Goal: Task Accomplishment & Management: Manage account settings

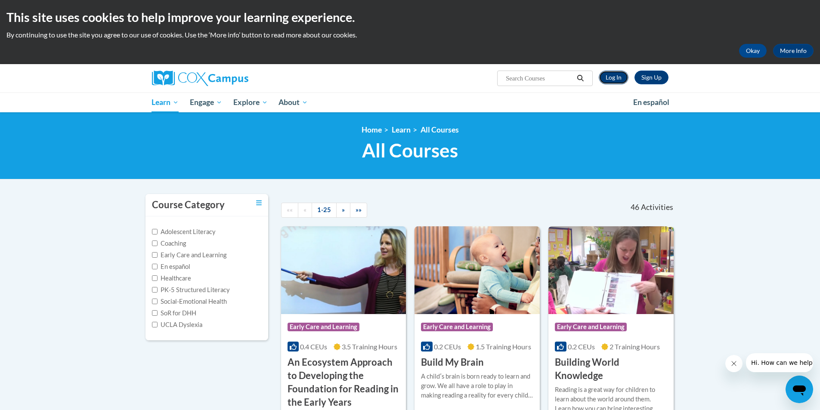
click at [618, 76] on link "Log In" at bounding box center [614, 78] width 30 height 14
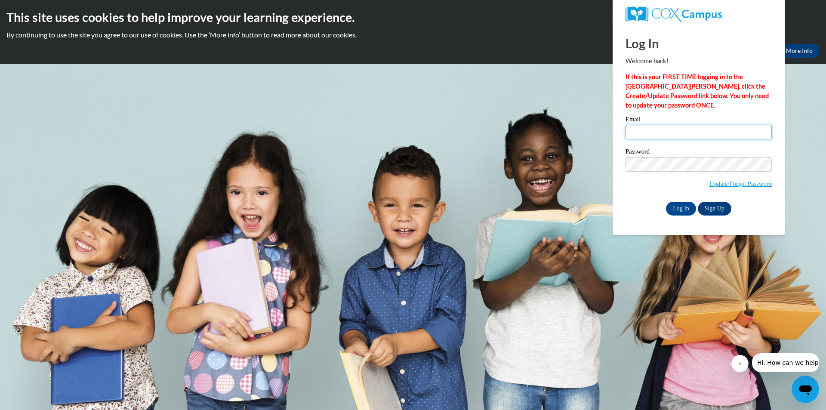
click at [654, 133] on input "Email" at bounding box center [699, 132] width 146 height 15
type input "sjonespinky789@GMAIL.COM"
click at [720, 209] on link "Sign Up" at bounding box center [715, 209] width 34 height 14
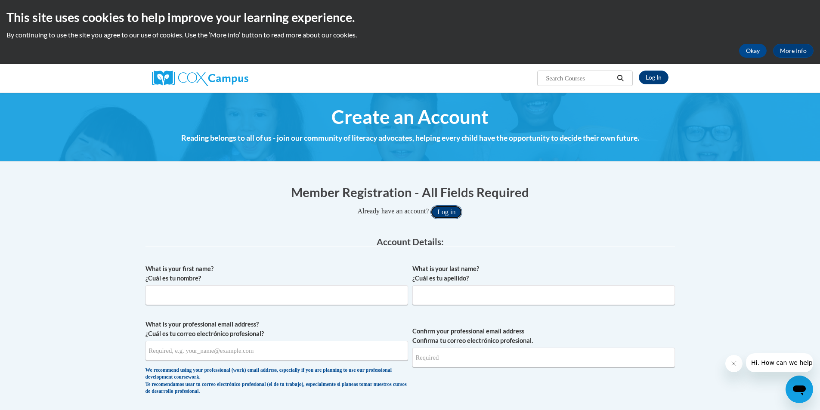
click at [451, 212] on button "Log in" at bounding box center [446, 212] width 32 height 14
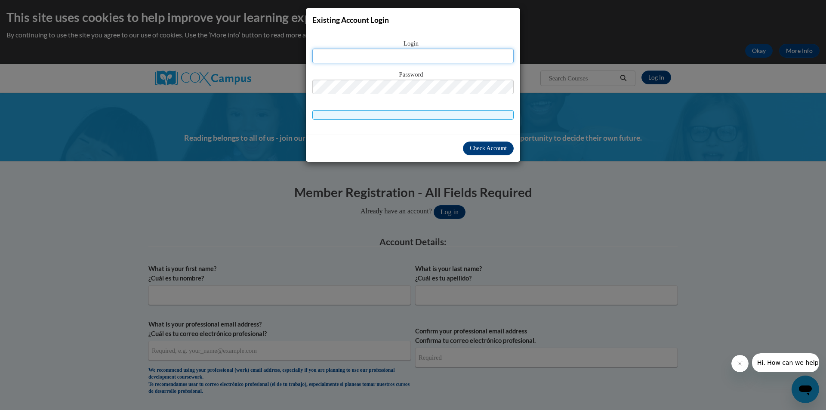
click at [439, 59] on input "text" at bounding box center [412, 56] width 201 height 15
click at [477, 149] on span "Check Account" at bounding box center [488, 148] width 37 height 6
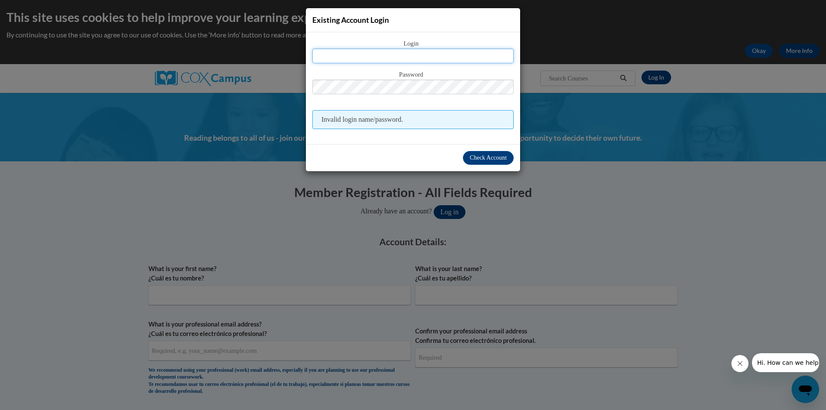
click at [441, 58] on input "text" at bounding box center [412, 56] width 201 height 15
type input "s"
click at [498, 154] on span "Check Account" at bounding box center [488, 157] width 37 height 6
click at [488, 153] on button "Check Account" at bounding box center [488, 158] width 51 height 14
click at [264, 17] on div "Existing Account Login Login Password Invalid login name/password. Check Account" at bounding box center [413, 205] width 826 height 410
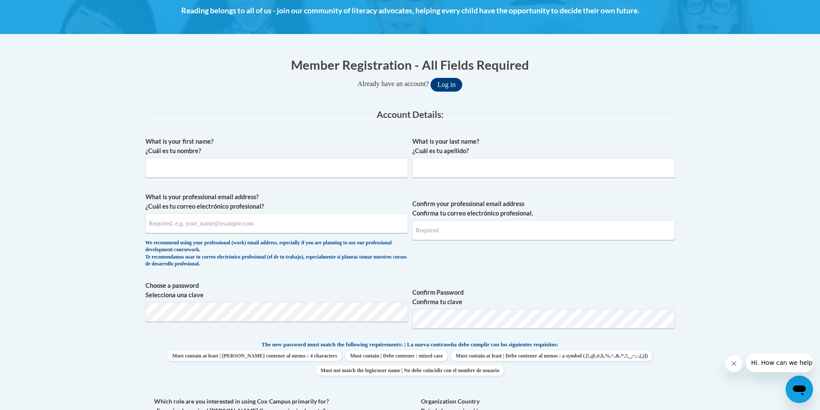
scroll to position [129, 0]
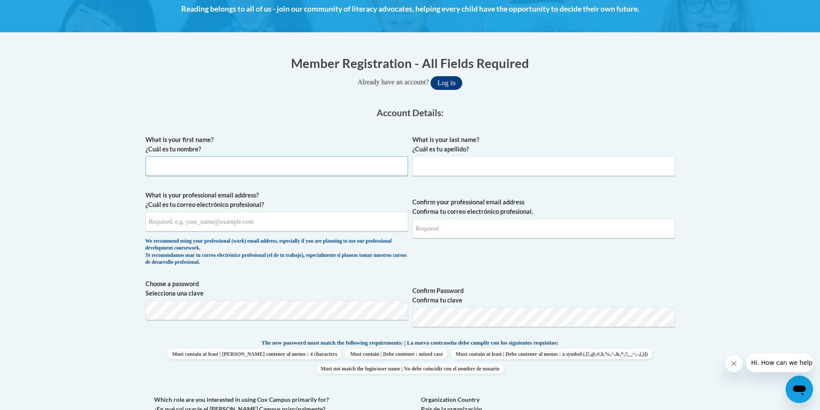
click at [182, 167] on input "What is your first name? ¿Cuál es tu nombre?" at bounding box center [276, 166] width 263 height 20
type input "stephanie"
click at [442, 169] on input "What is your last name? ¿Cuál es tu apellido?" at bounding box center [543, 166] width 263 height 20
type input "jones"
click at [242, 223] on input "What is your professional email address? ¿Cuál es tu correo electrónico profesi…" at bounding box center [276, 222] width 263 height 20
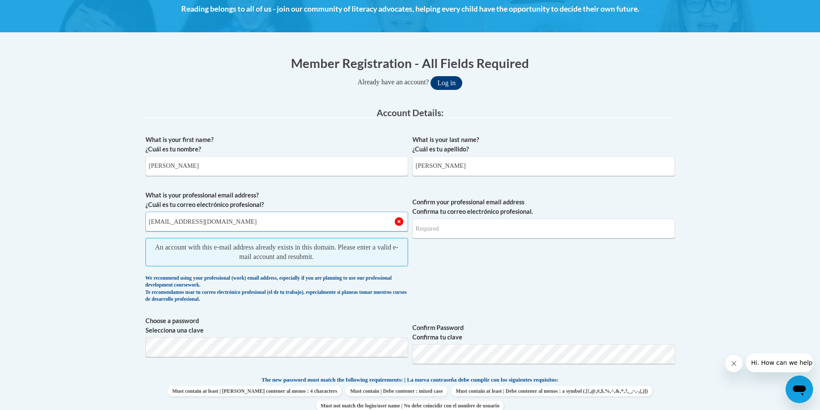
type input "sjonespinky789@gmail.com"
click at [447, 229] on input "Confirm your professional email address Confirma tu correo electrónico profesio…" at bounding box center [543, 229] width 263 height 20
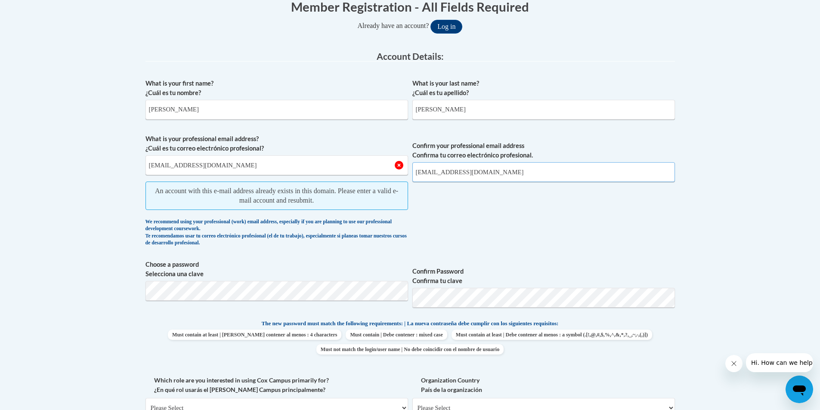
scroll to position [258, 0]
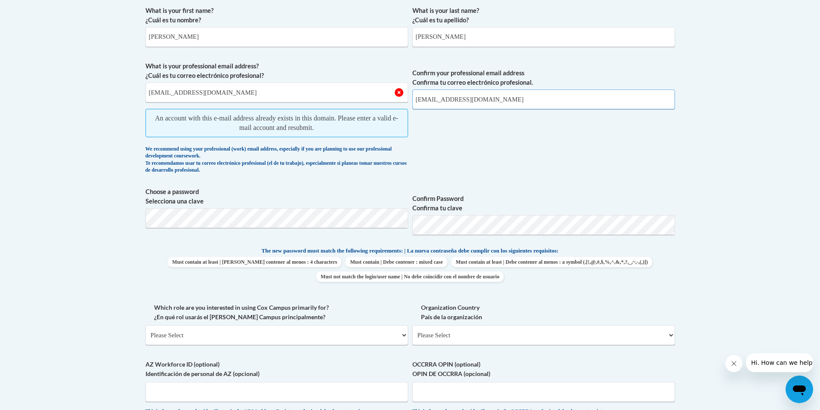
type input "sjonespinky789@gmail.com"
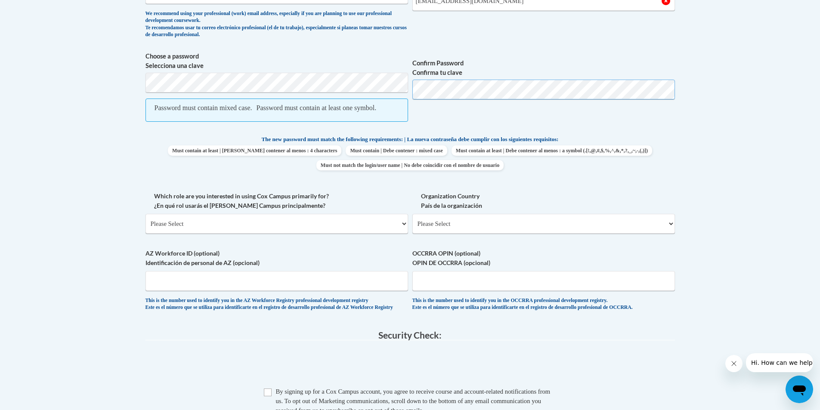
scroll to position [387, 0]
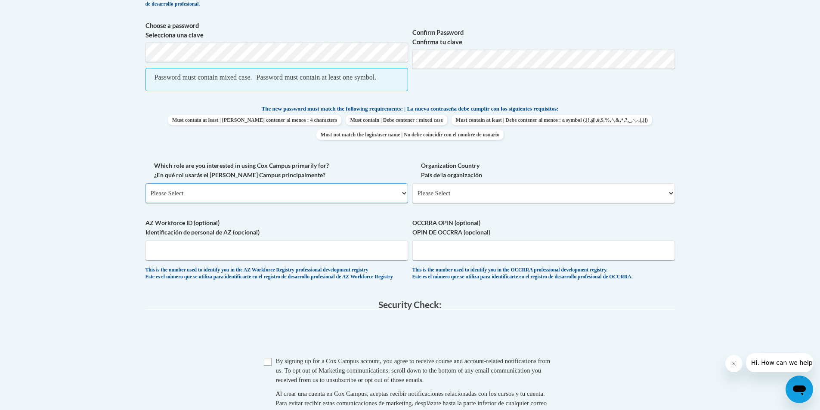
click at [400, 201] on select "Please Select College/University | Colegio/Universidad Community/Nonprofit Part…" at bounding box center [276, 193] width 263 height 20
select select "fbf2d438-af2f-41f8-98f1-81c410e29de3"
click at [145, 193] on select "Please Select College/University | Colegio/Universidad Community/Nonprofit Part…" at bounding box center [276, 193] width 263 height 20
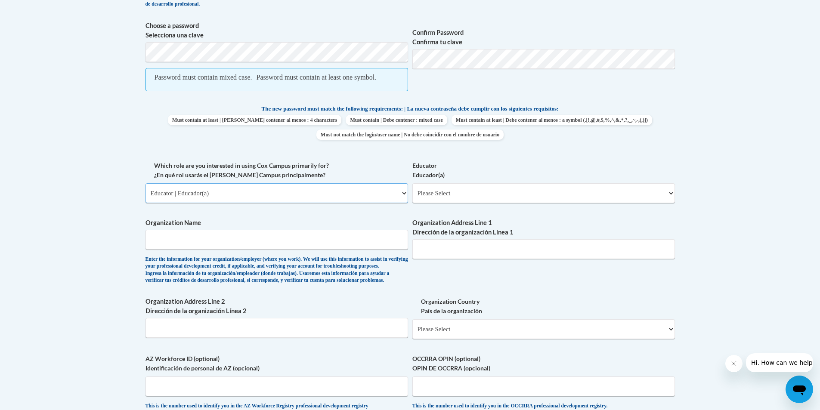
click at [402, 203] on select "Please Select College/University | Colegio/Universidad Community/Nonprofit Part…" at bounding box center [276, 193] width 263 height 20
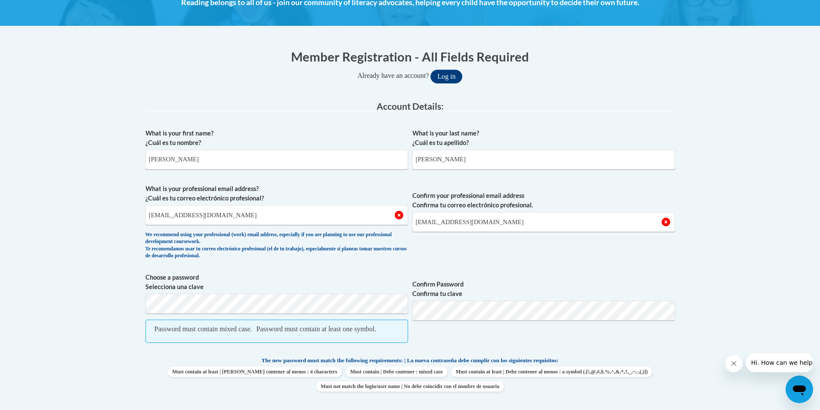
scroll to position [43, 0]
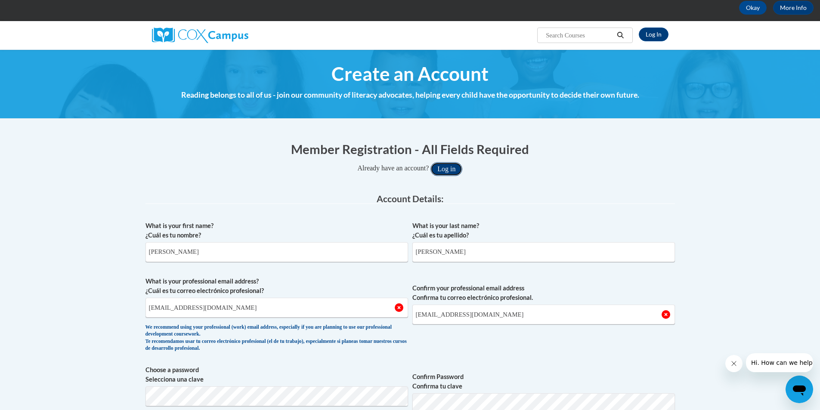
click at [462, 166] on button "Log in" at bounding box center [446, 169] width 32 height 14
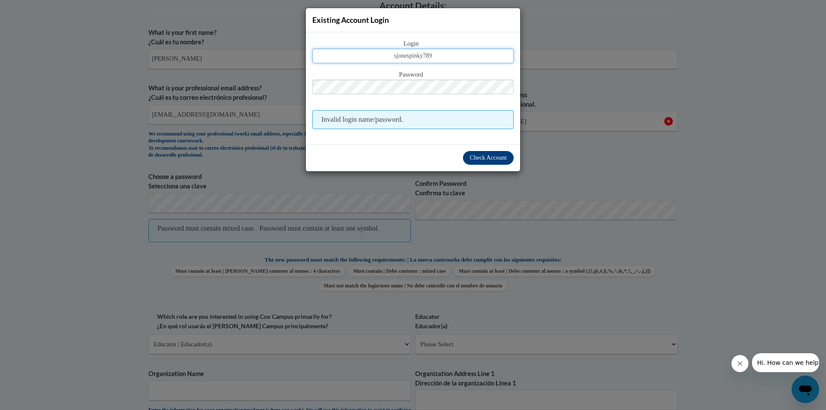
type input "sjonespinky789"
click at [773, 85] on div "Existing Account Login Login sjonespinky789 Password Invalid login name/passwor…" at bounding box center [413, 205] width 826 height 410
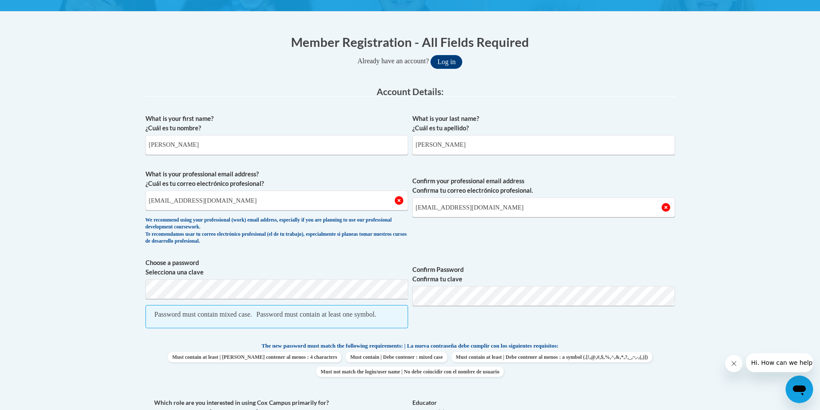
scroll to position [21, 0]
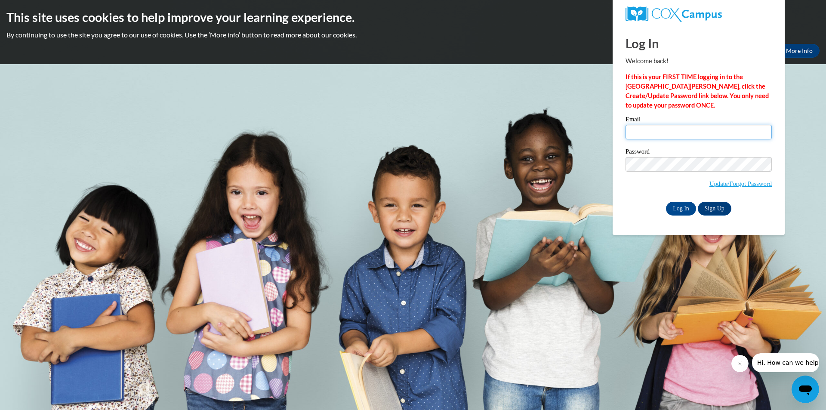
click at [652, 132] on input "Email" at bounding box center [699, 132] width 146 height 15
type input "sjonespinky@789gmail.com"
click at [682, 207] on input "Log In" at bounding box center [681, 209] width 30 height 14
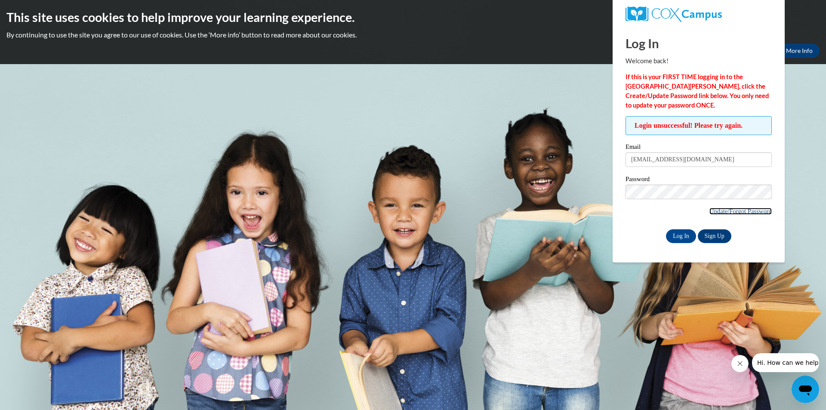
click at [732, 210] on link "Update/Forgot Password" at bounding box center [741, 211] width 62 height 7
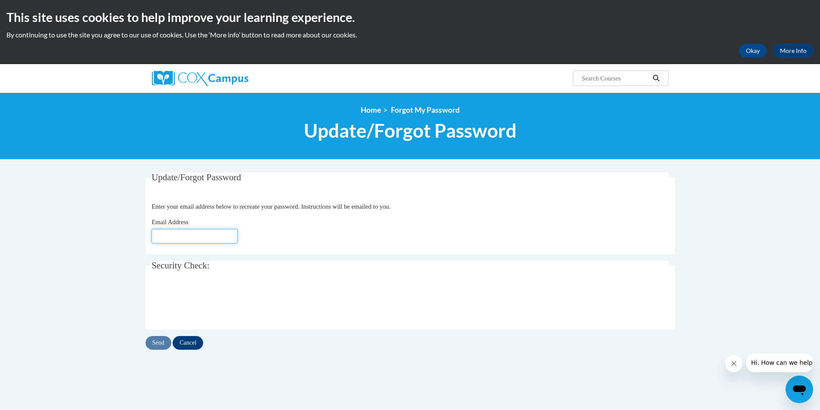
click at [206, 232] on input "Email Address" at bounding box center [194, 236] width 86 height 15
type input "[EMAIL_ADDRESS][DOMAIN_NAME]"
click at [157, 343] on input "Send" at bounding box center [158, 343] width 26 height 14
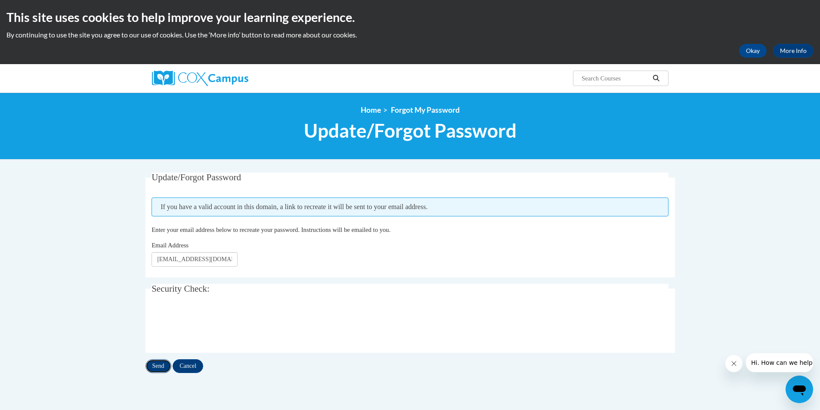
click at [160, 363] on input "Send" at bounding box center [158, 366] width 26 height 14
click at [164, 366] on input "Send" at bounding box center [158, 366] width 26 height 14
